Goal: Complete application form

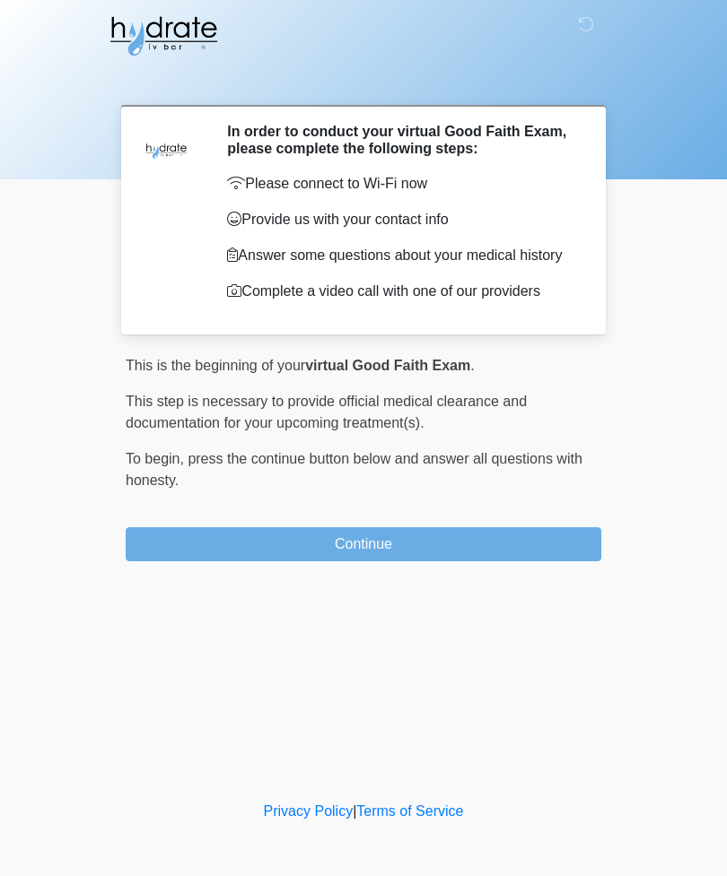
click at [54, 1] on nav at bounding box center [350, 36] width 727 height 72
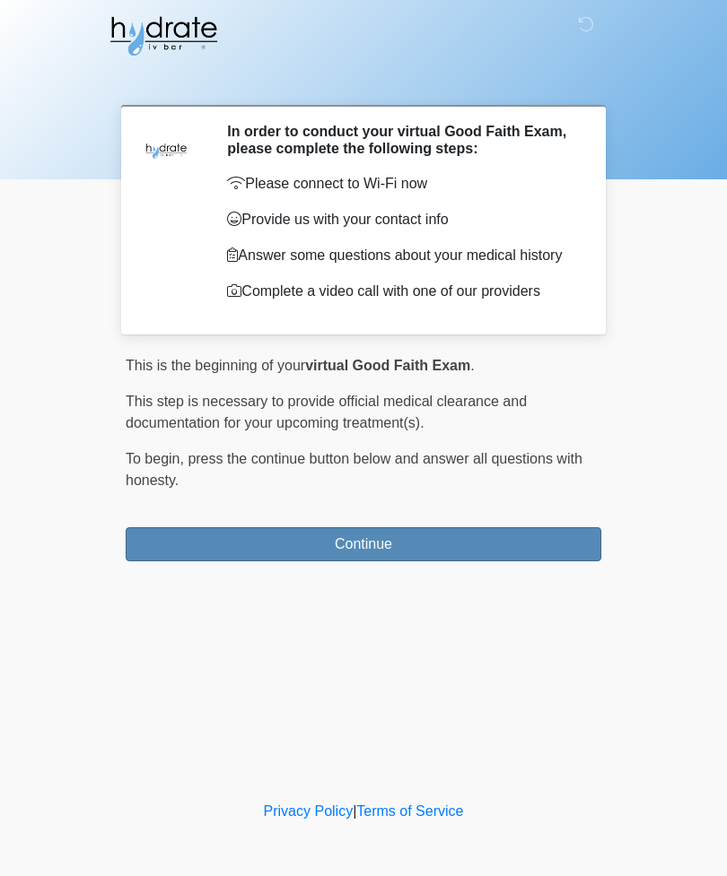
click at [174, 553] on button "Continue" at bounding box center [363, 544] width 475 height 34
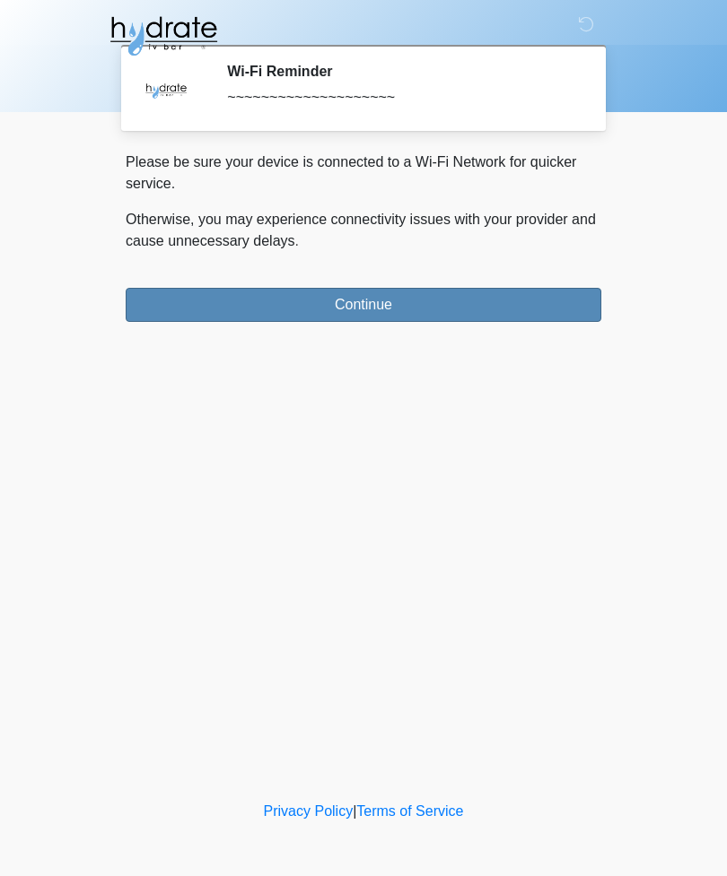
click at [315, 297] on button "Continue" at bounding box center [363, 305] width 475 height 34
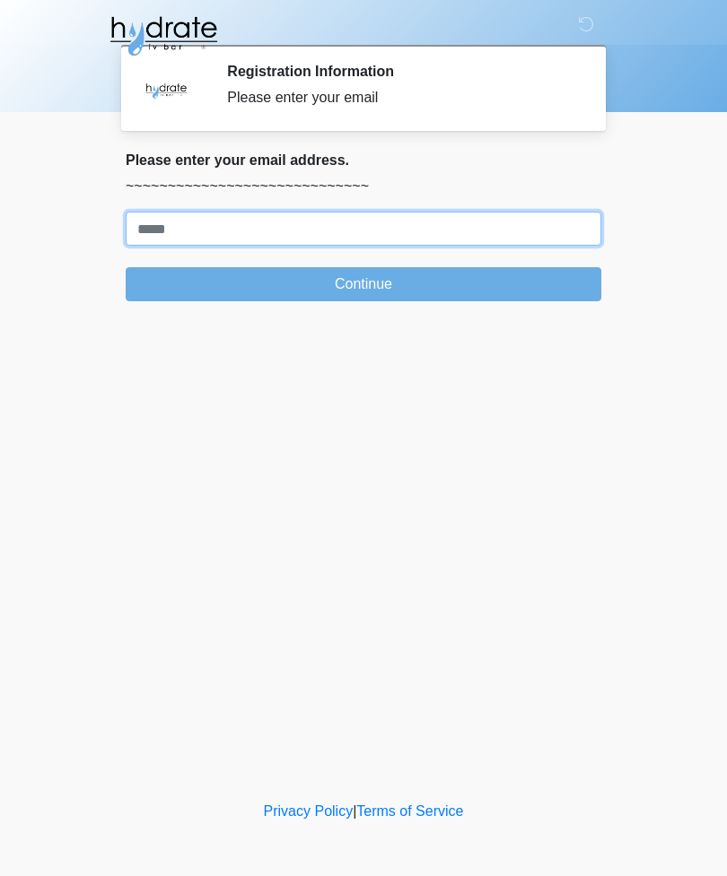
click at [202, 212] on input "Where should we email your treatment plan?" at bounding box center [363, 229] width 475 height 34
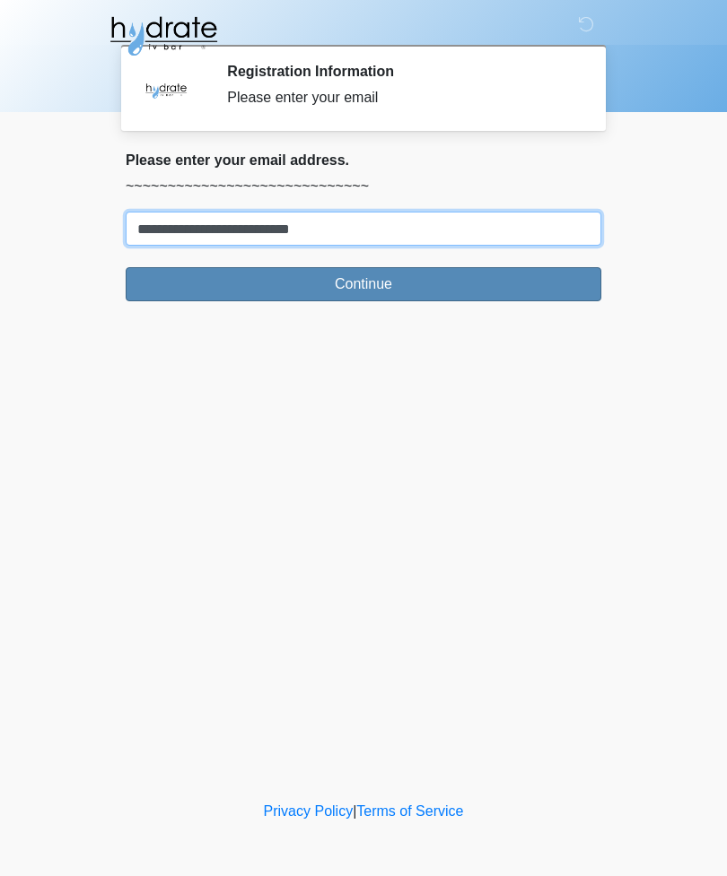
type input "**********"
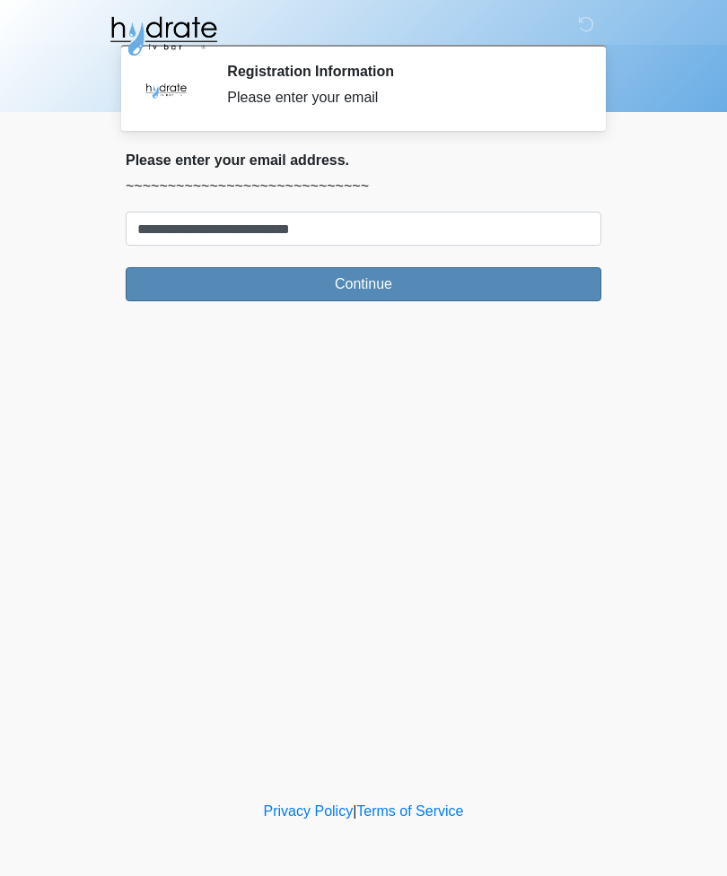
click at [188, 297] on button "Continue" at bounding box center [363, 284] width 475 height 34
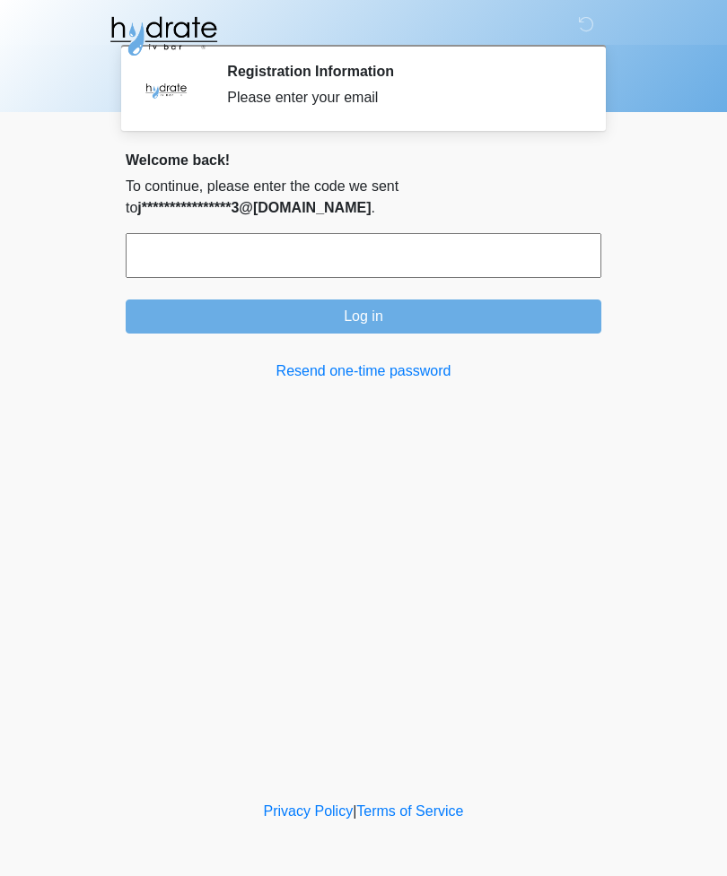
click at [190, 249] on input "text" at bounding box center [363, 255] width 475 height 45
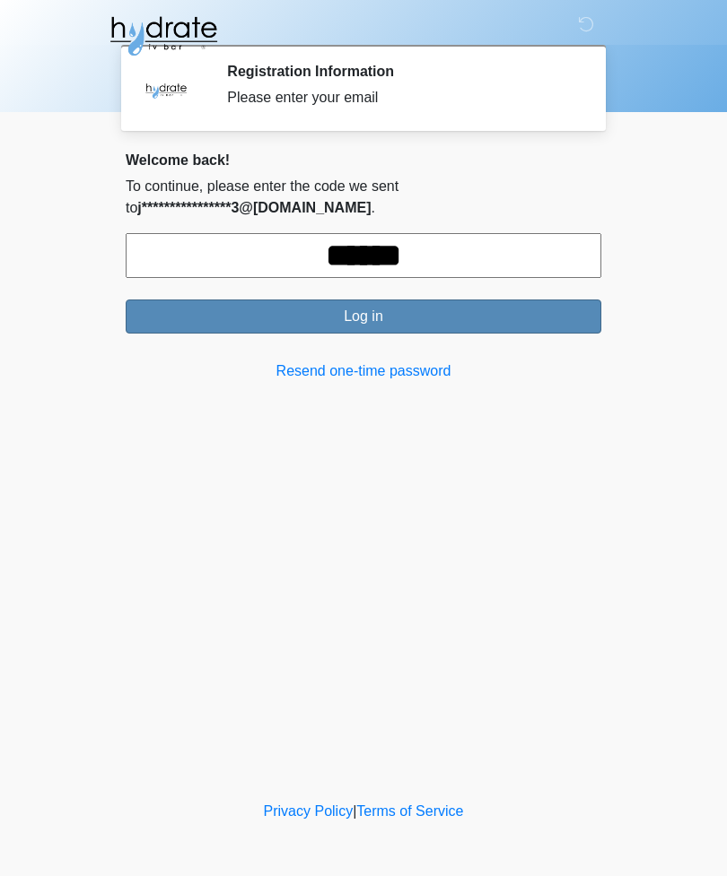
type input "******"
click at [250, 312] on button "Log in" at bounding box center [363, 317] width 475 height 34
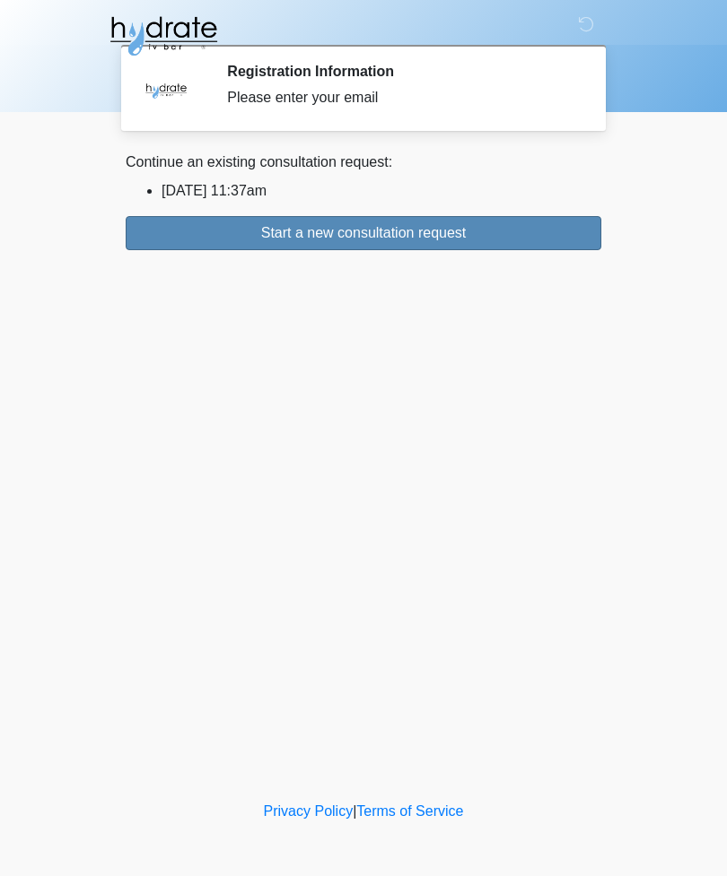
click at [361, 217] on button "Start a new consultation request" at bounding box center [363, 233] width 475 height 34
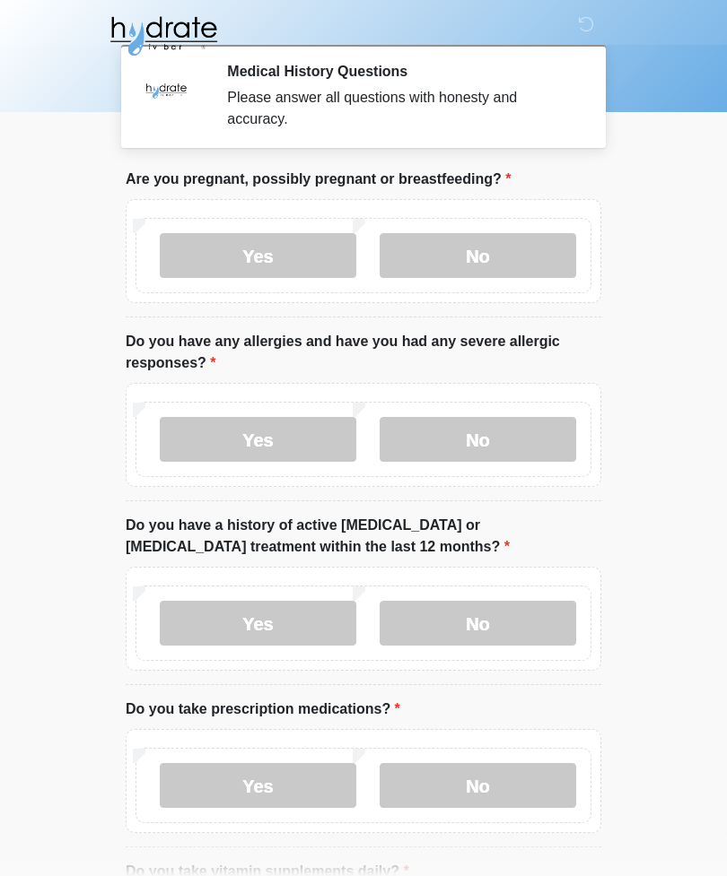
click at [448, 230] on div "Yes No" at bounding box center [363, 255] width 456 height 75
click at [423, 446] on label "No" at bounding box center [477, 439] width 196 height 45
click at [438, 248] on label "No" at bounding box center [477, 255] width 196 height 45
click at [454, 626] on label "No" at bounding box center [477, 623] width 196 height 45
click at [500, 776] on label "No" at bounding box center [477, 785] width 196 height 45
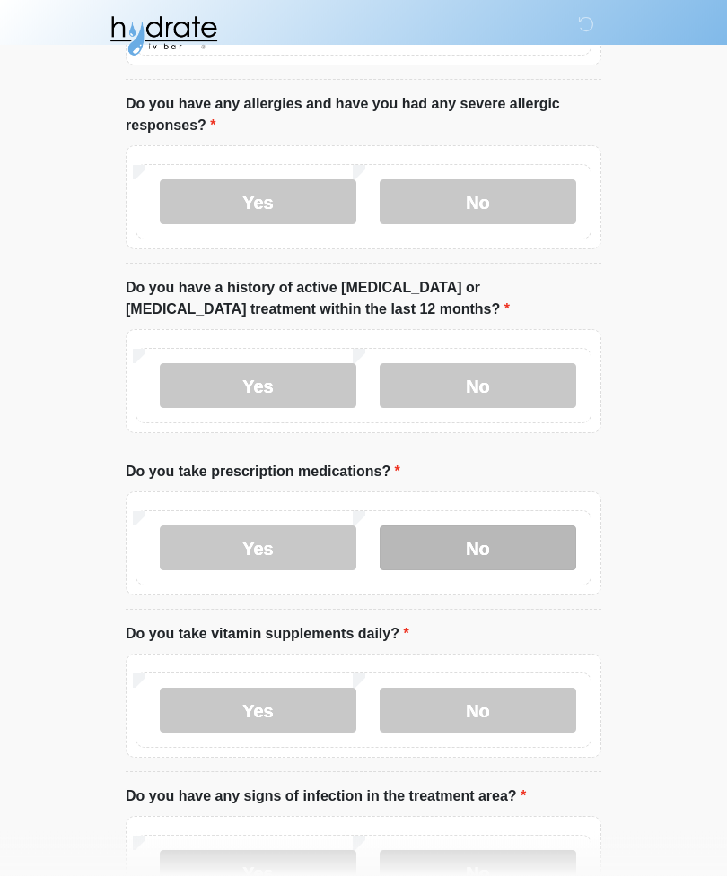
scroll to position [239, 0]
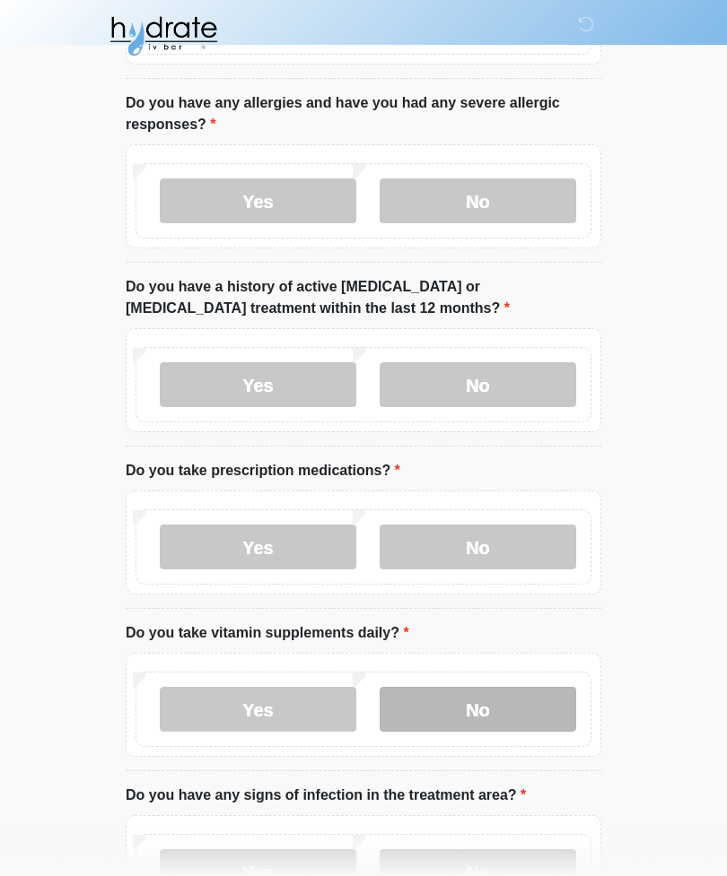
click at [458, 715] on label "No" at bounding box center [477, 709] width 196 height 45
click at [498, 841] on div "Yes No" at bounding box center [363, 871] width 456 height 75
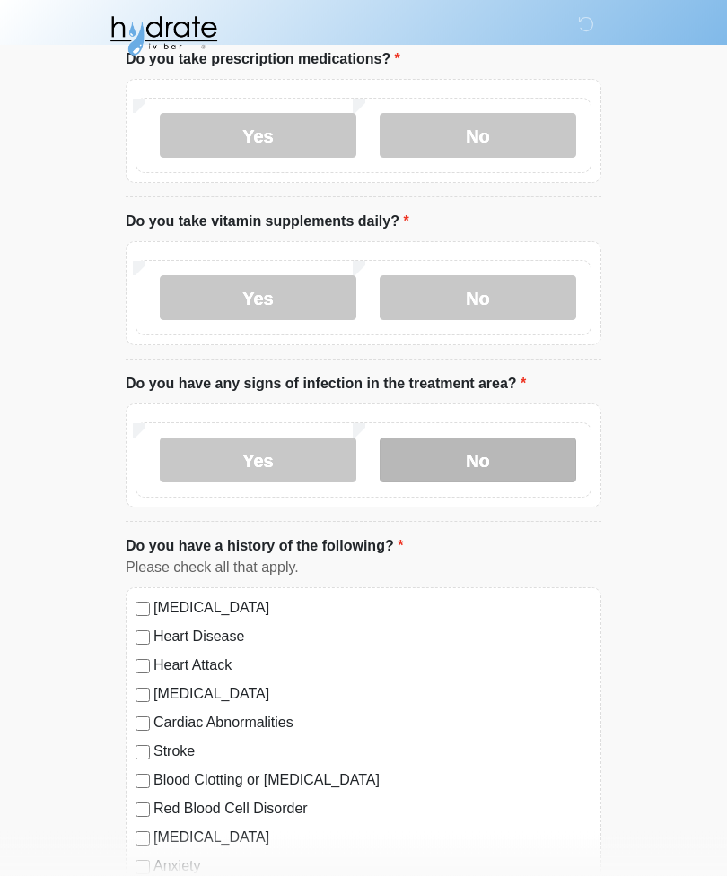
click at [449, 452] on label "No" at bounding box center [477, 461] width 196 height 45
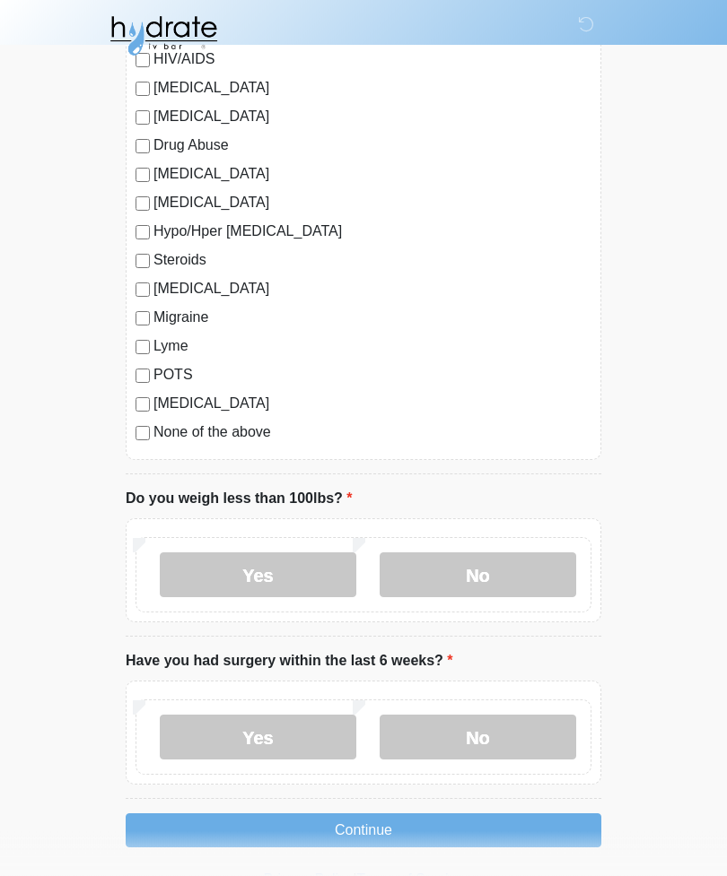
scroll to position [1752, 0]
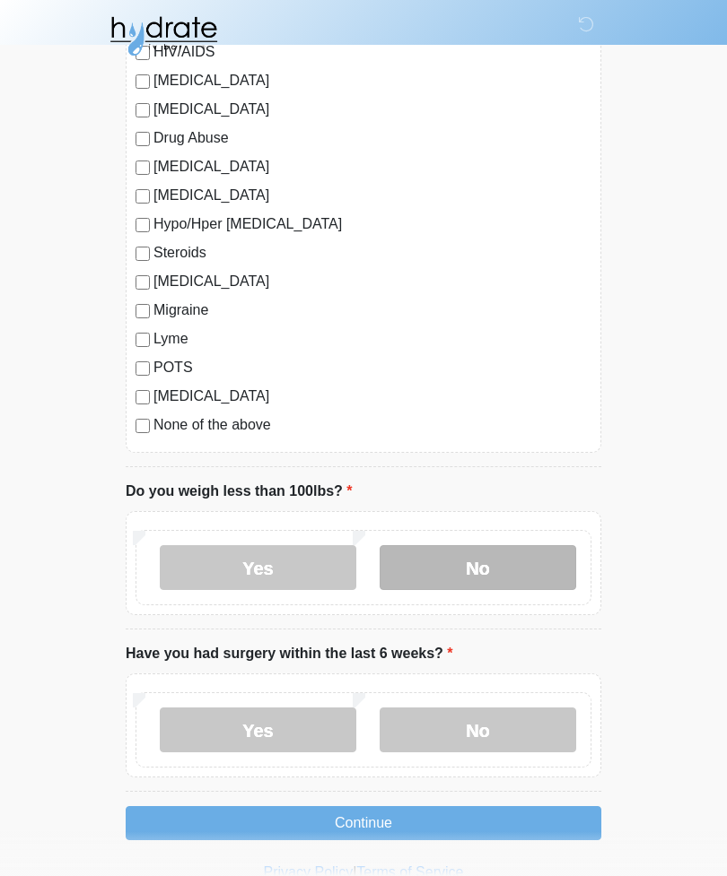
click at [450, 569] on label "No" at bounding box center [477, 567] width 196 height 45
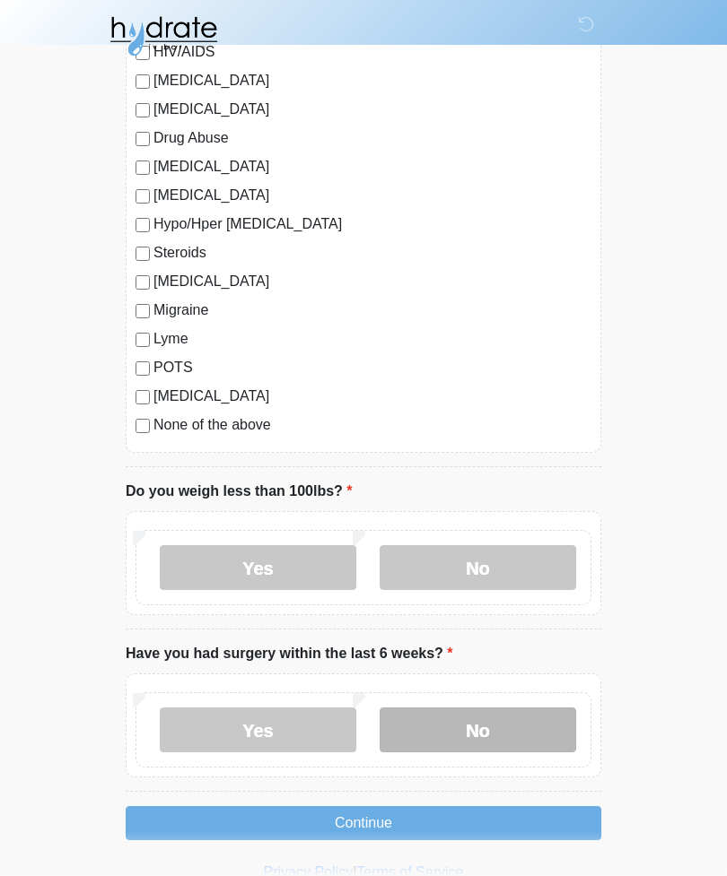
click at [463, 709] on label "No" at bounding box center [477, 730] width 196 height 45
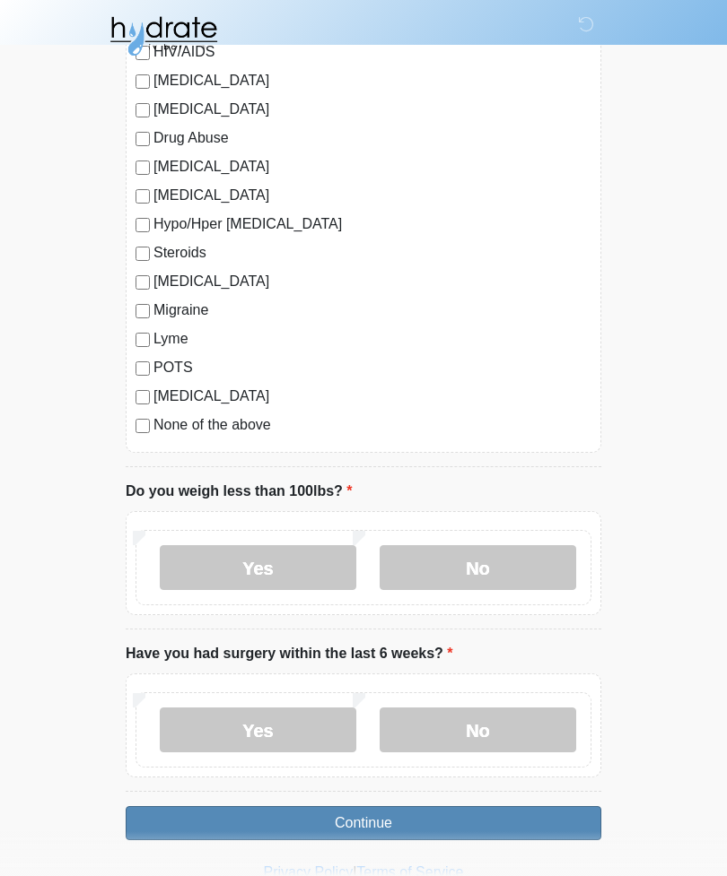
click at [465, 833] on button "Continue" at bounding box center [363, 823] width 475 height 34
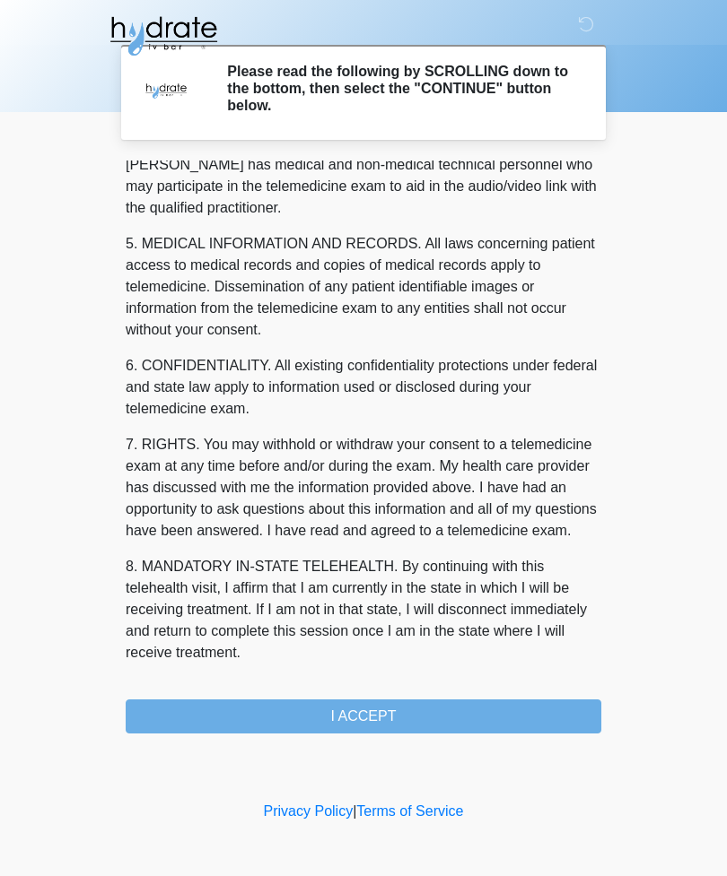
scroll to position [544, 0]
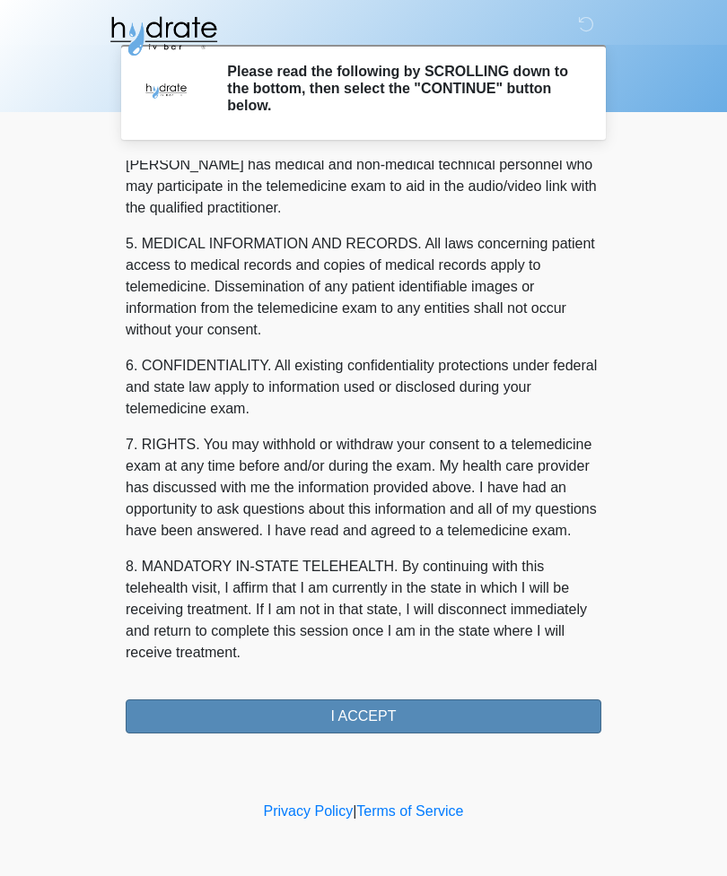
click at [353, 727] on button "I ACCEPT" at bounding box center [363, 717] width 475 height 34
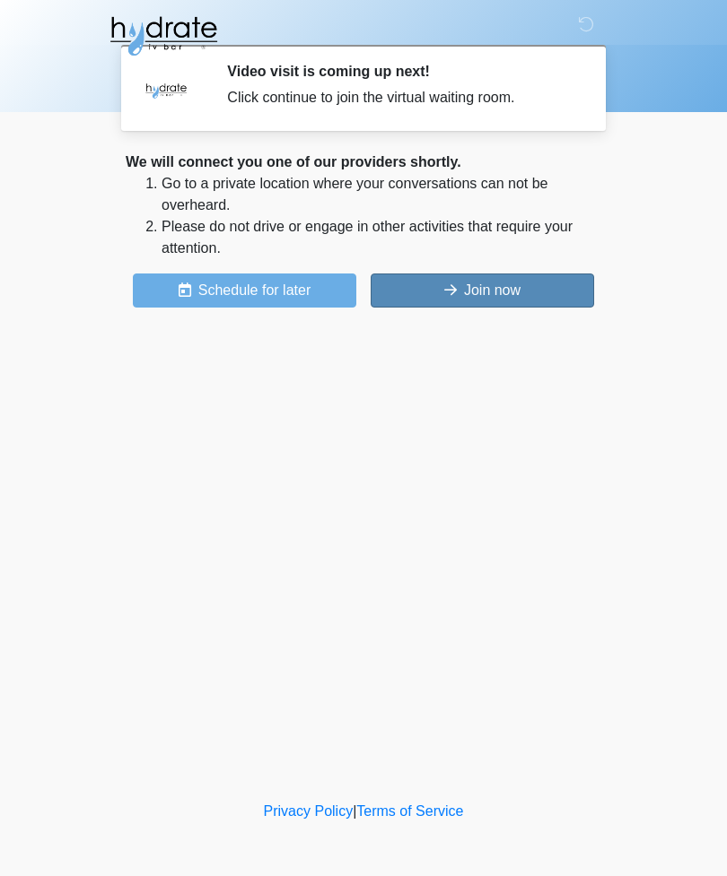
click at [431, 304] on button "Join now" at bounding box center [481, 291] width 223 height 34
